Goal: Information Seeking & Learning: Learn about a topic

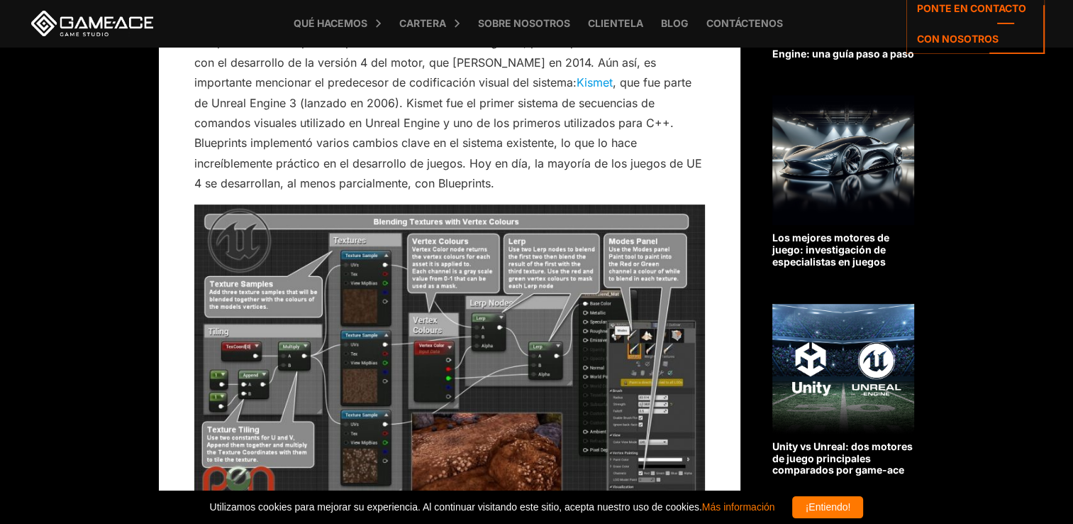
scroll to position [851, 0]
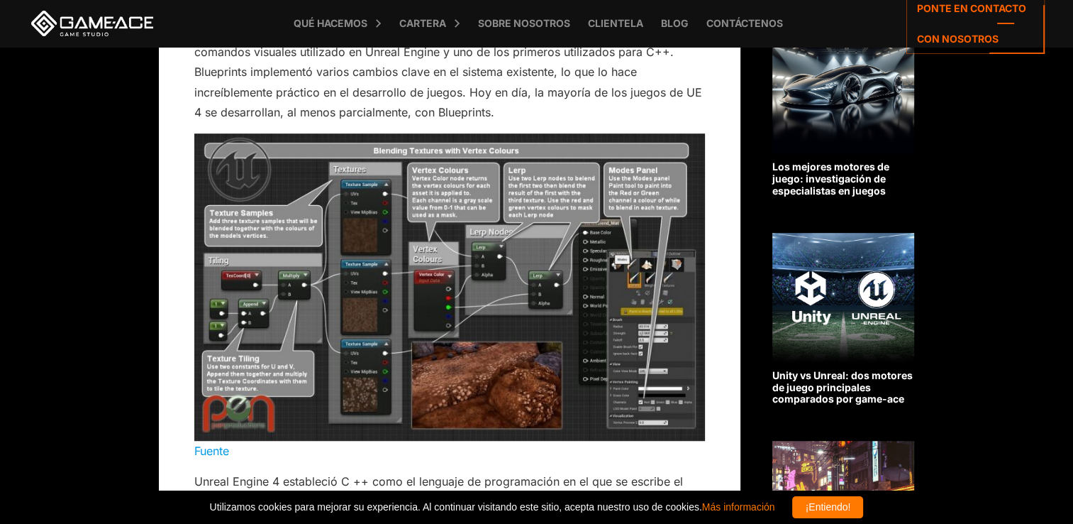
click at [197, 133] on img at bounding box center [449, 286] width 511 height 307
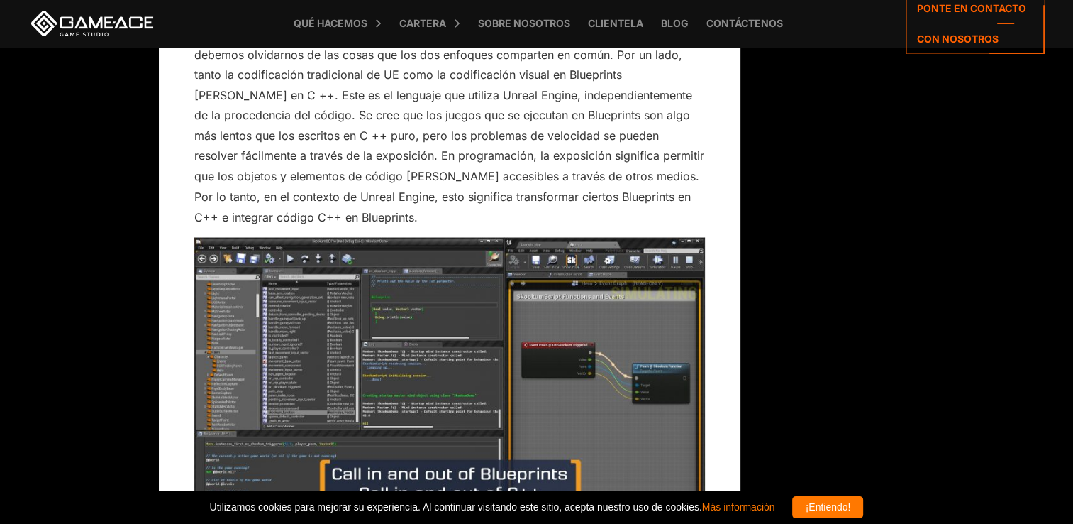
scroll to position [2554, 0]
click at [456, 372] on img at bounding box center [449, 380] width 511 height 287
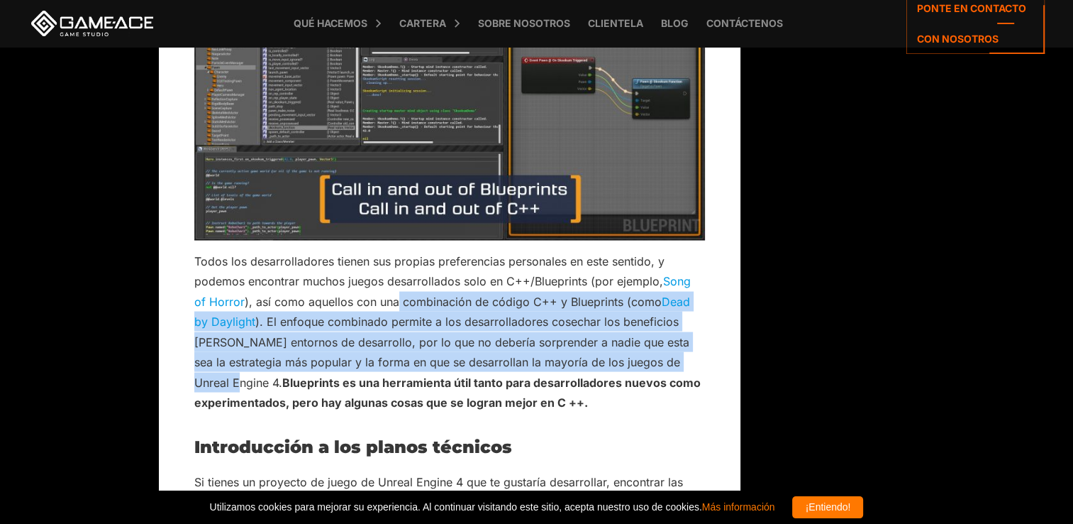
drag, startPoint x: 397, startPoint y: 280, endPoint x: 228, endPoint y: 363, distance: 188.5
click at [228, 363] on p "Todos los desarrolladores tienen sus propias preferencias personales en este se…" at bounding box center [449, 332] width 511 height 162
copy p "combinación de código C++ y Blueprints (como Dead by Daylight ). El enfoque com…"
click at [684, 350] on p "Todos los desarrolladores tienen sus propias preferencias personales en este se…" at bounding box center [449, 332] width 511 height 162
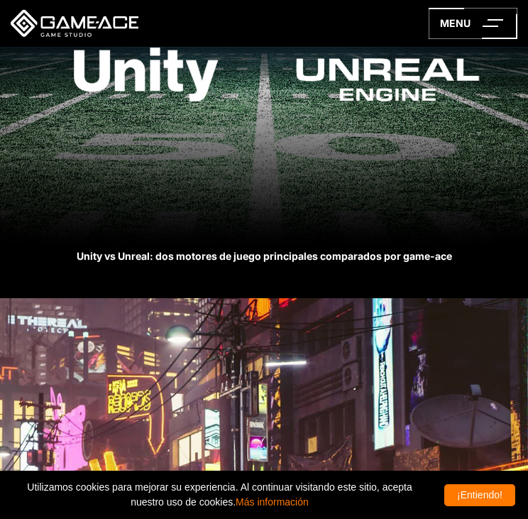
scroll to position [5179, 0]
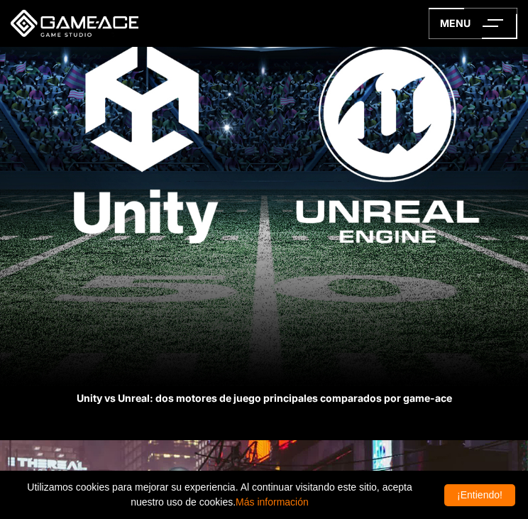
click at [369, 195] on img at bounding box center [264, 143] width 528 height 483
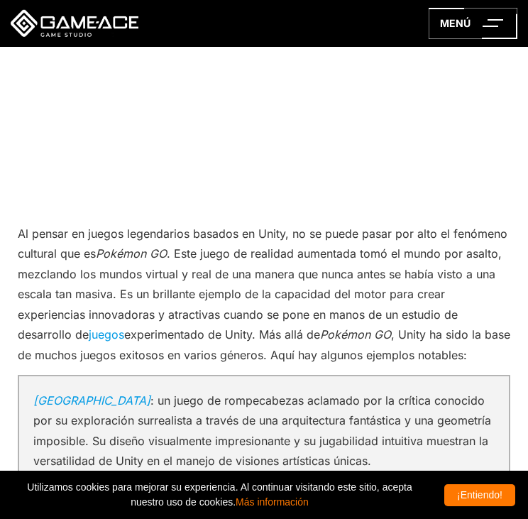
scroll to position [2980, 0]
